Goal: Information Seeking & Learning: Learn about a topic

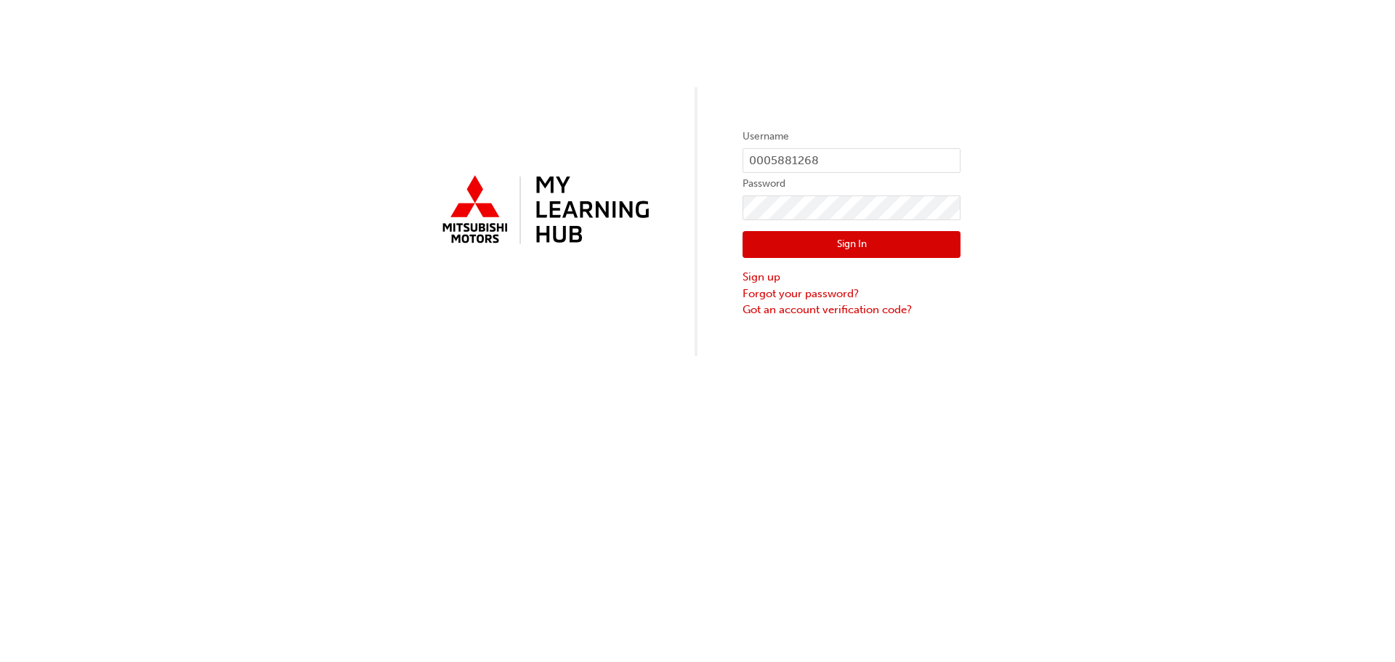
click at [793, 243] on button "Sign In" at bounding box center [851, 245] width 218 height 28
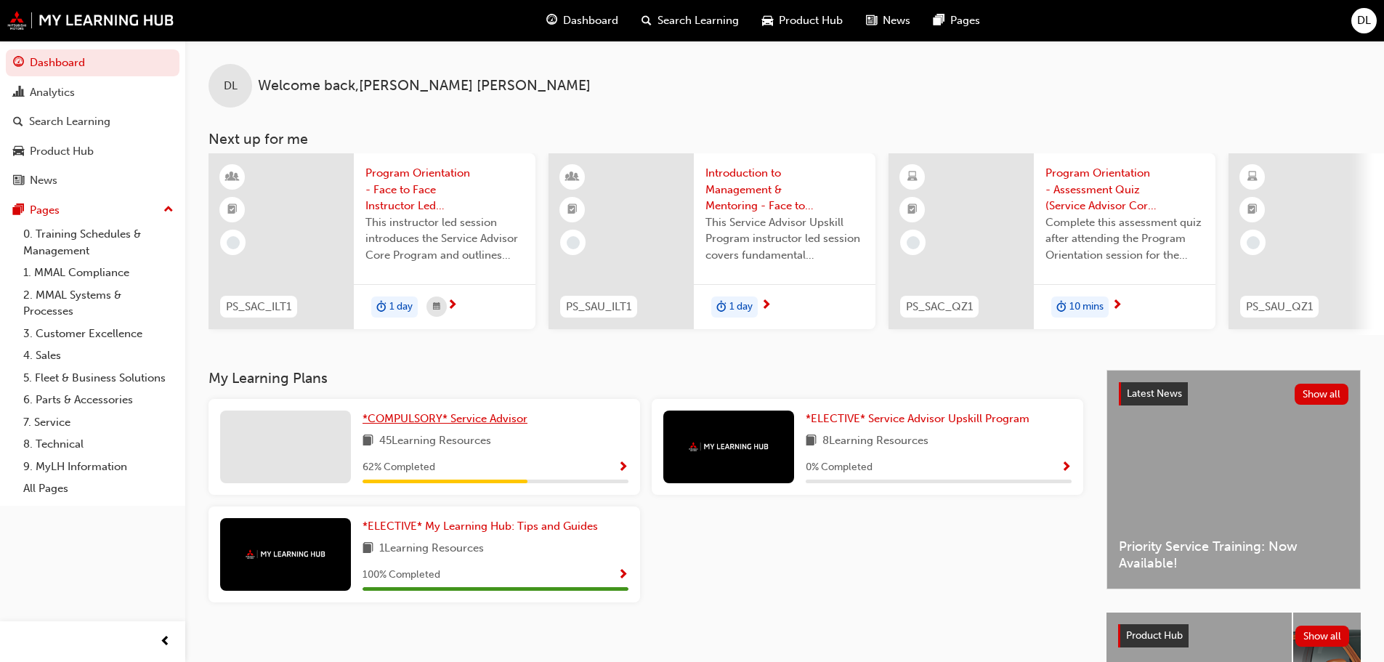
click at [413, 425] on span "*COMPULSORY* Service Advisor" at bounding box center [444, 418] width 165 height 13
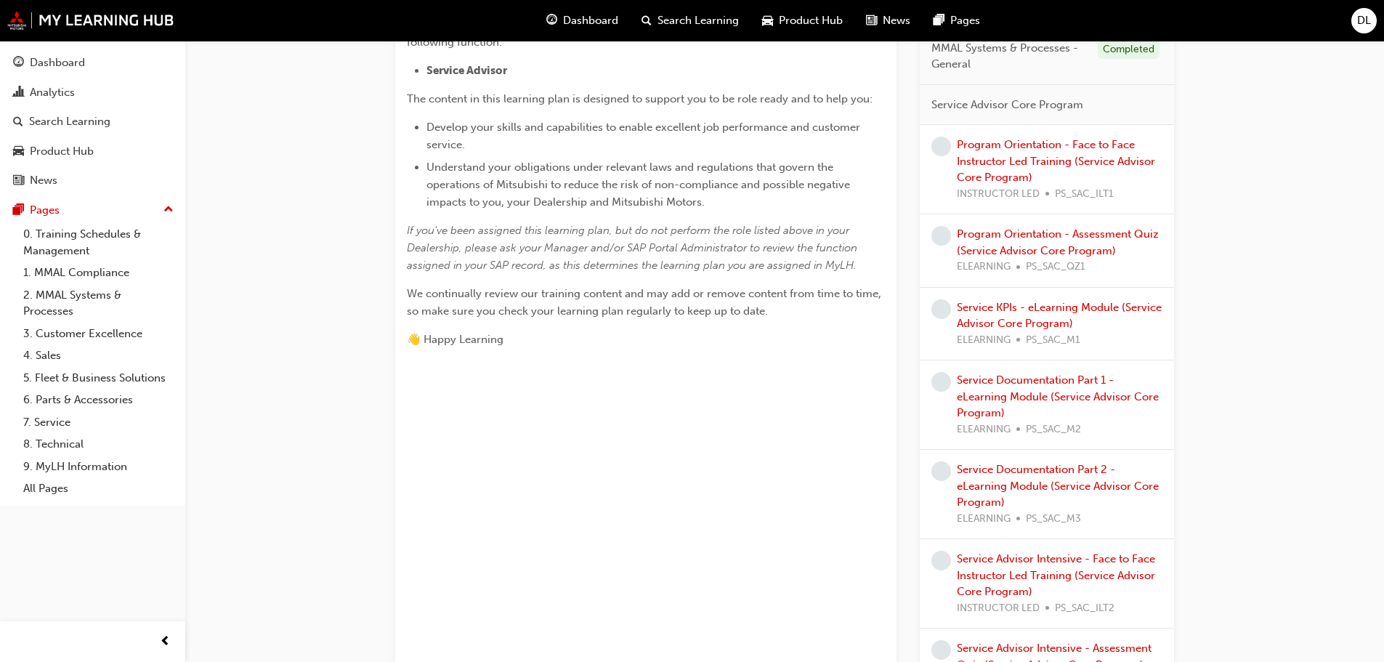
scroll to position [436, 0]
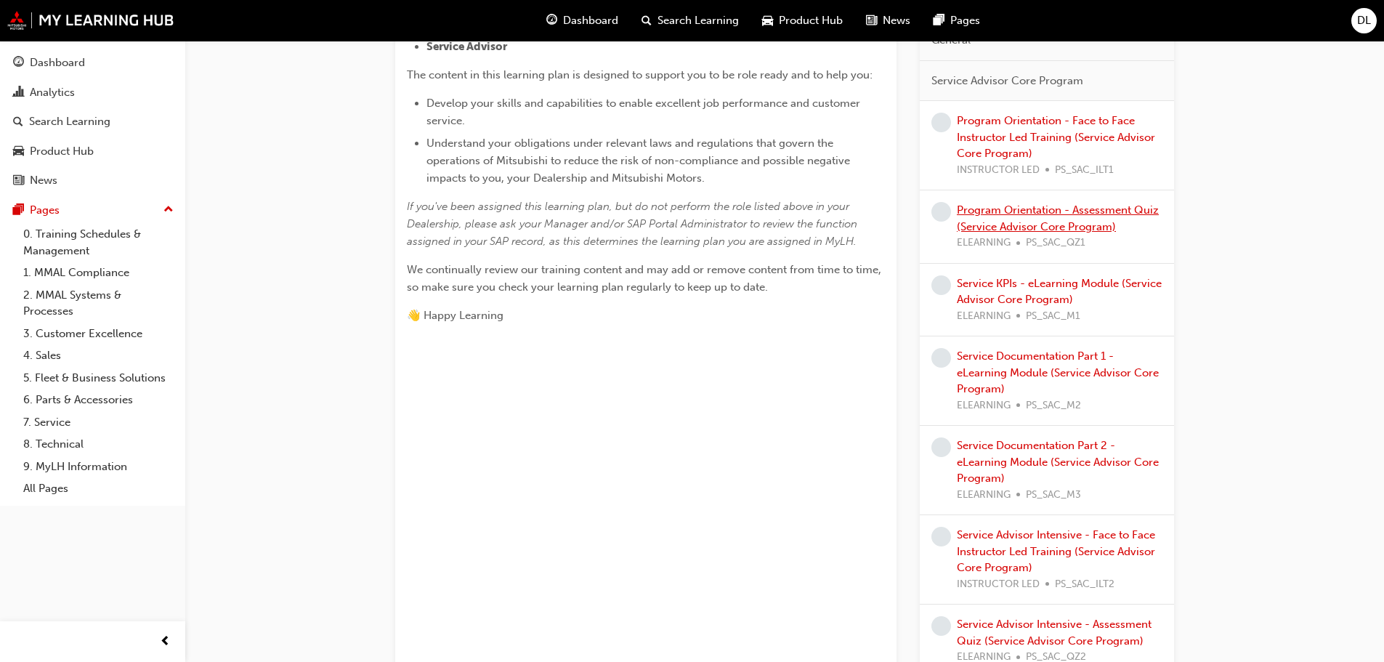
click at [1013, 223] on link "Program Orientation - Assessment Quiz (Service Advisor Core Program)" at bounding box center [1058, 218] width 202 height 30
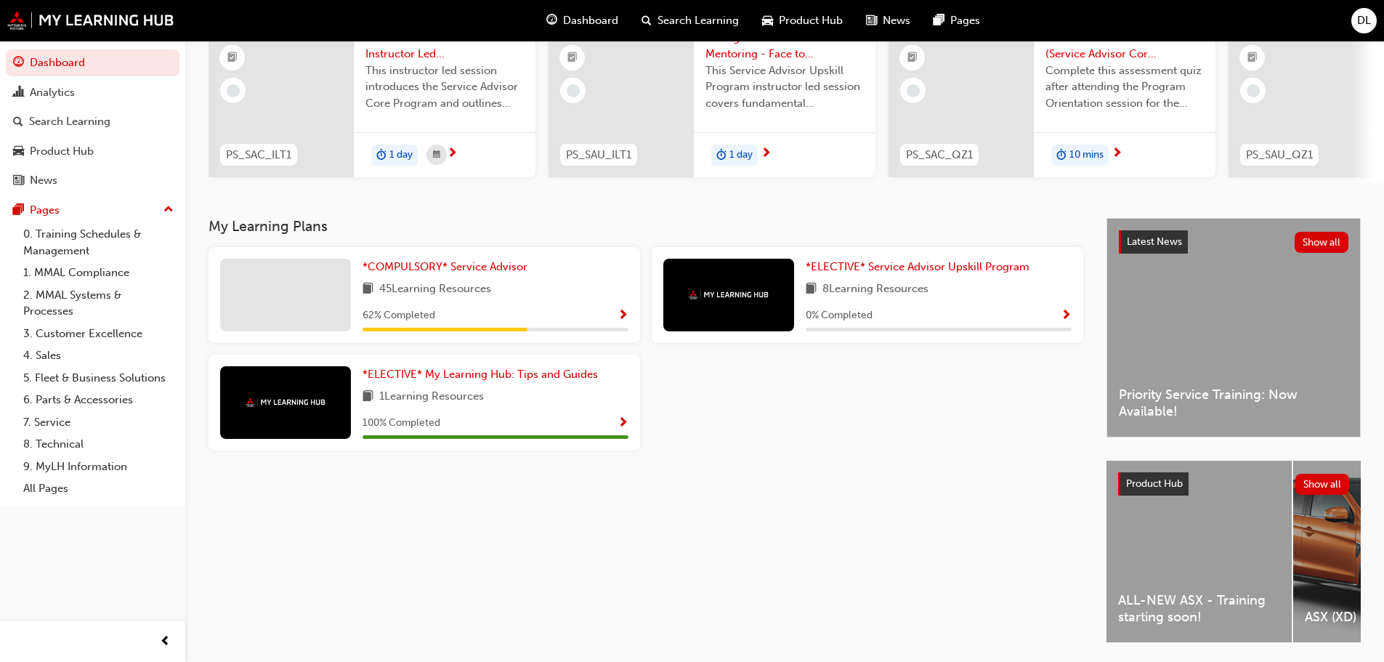
scroll to position [163, 0]
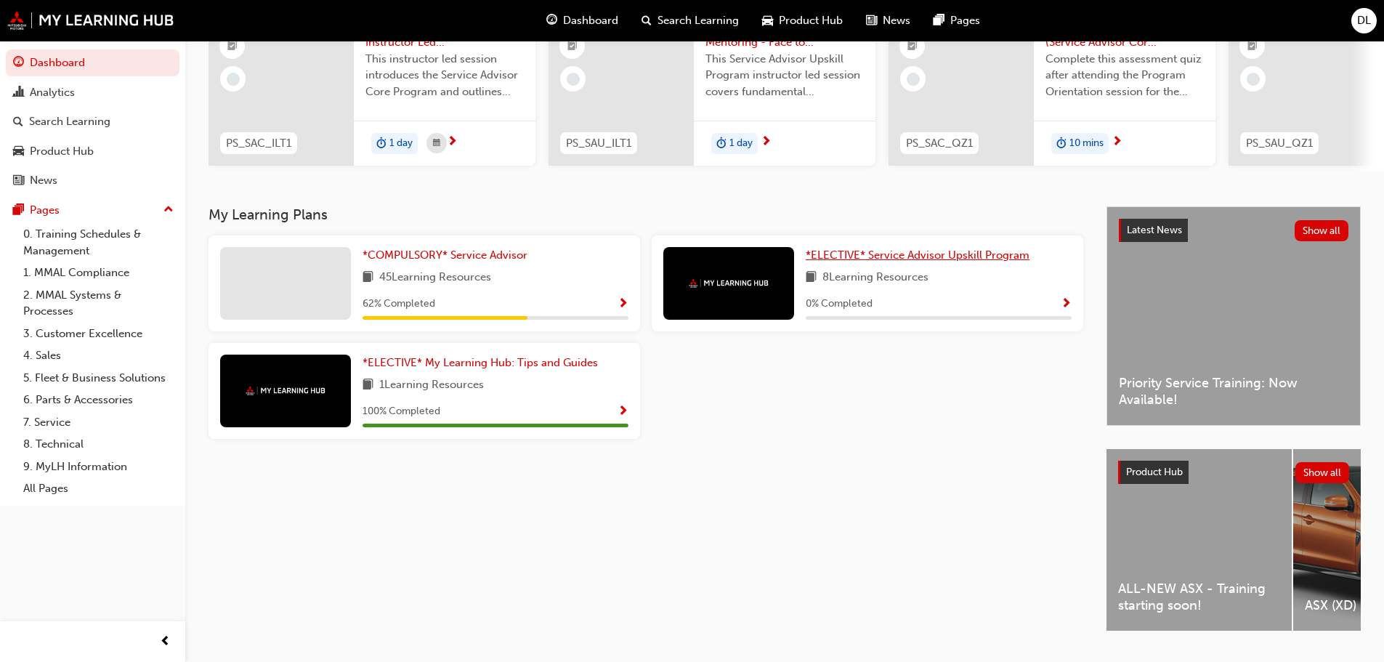
click at [917, 262] on span "*ELECTIVE* Service Advisor Upskill Program" at bounding box center [918, 254] width 224 height 13
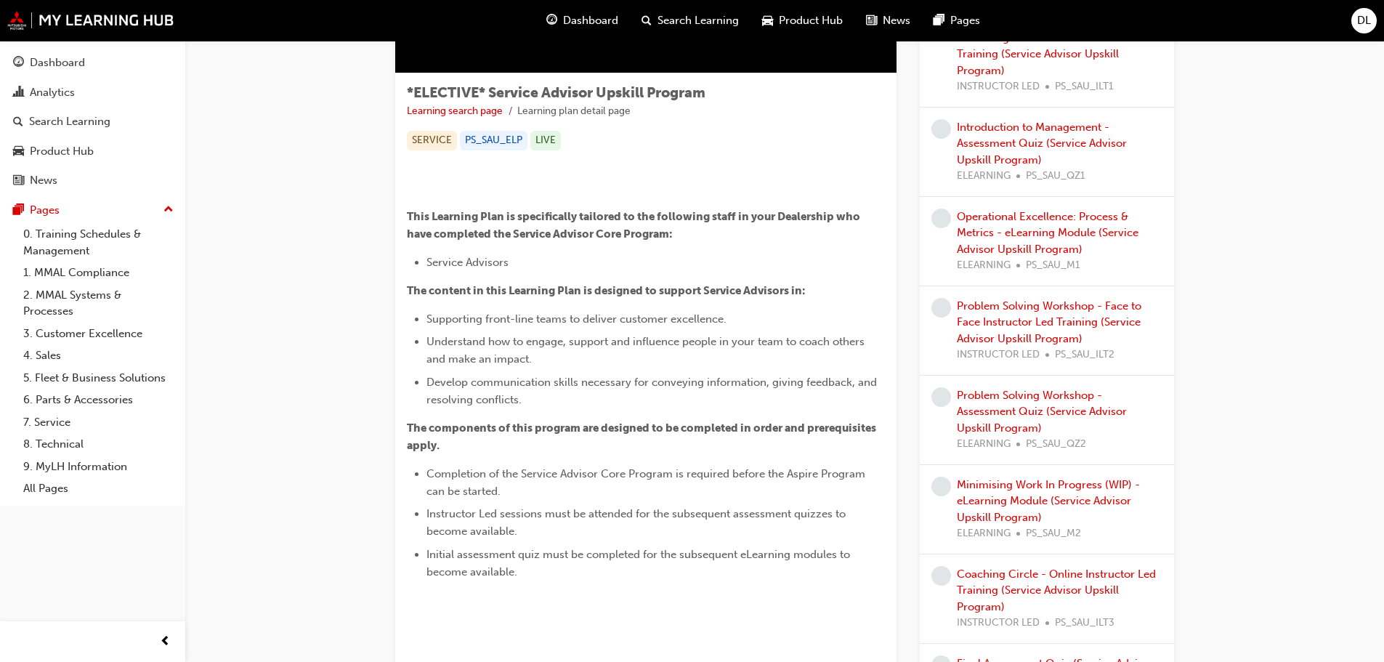
scroll to position [219, 0]
click at [989, 168] on link "Introduction to Management - Assessment Quiz (Service Advisor Upskill Program)" at bounding box center [1042, 145] width 170 height 46
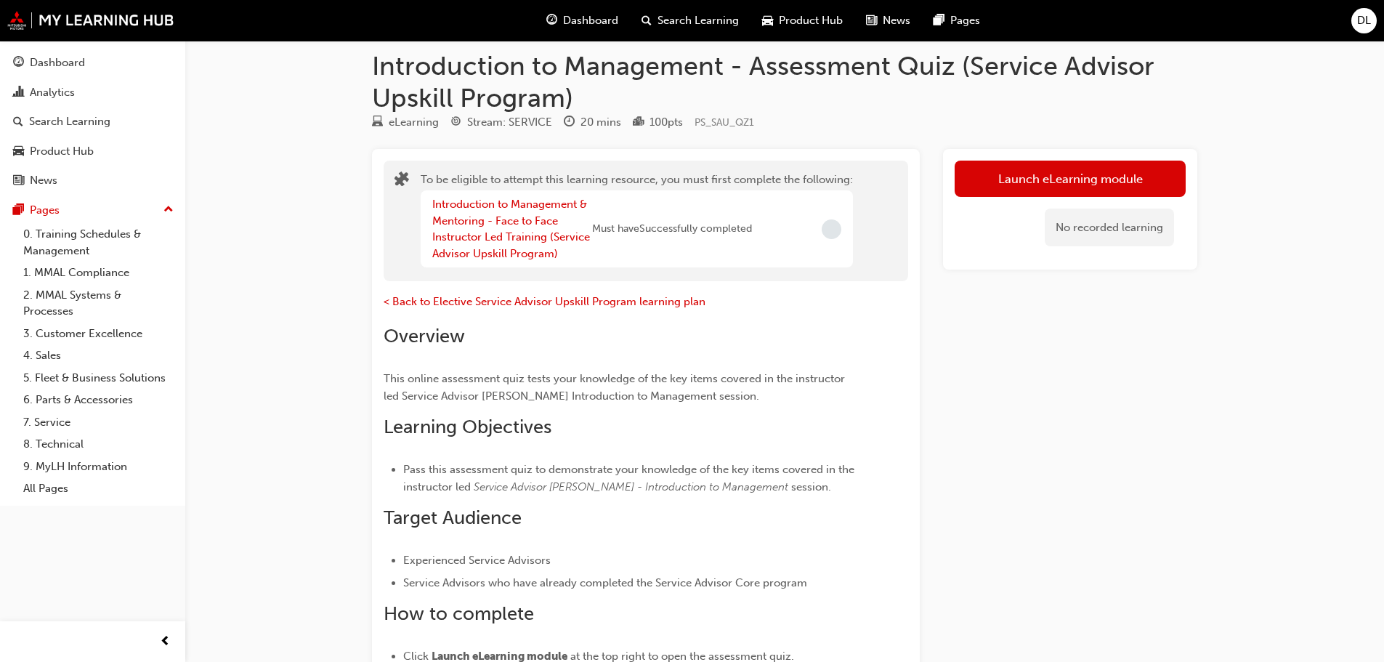
scroll to position [18, 0]
